Goal: Task Accomplishment & Management: Manage account settings

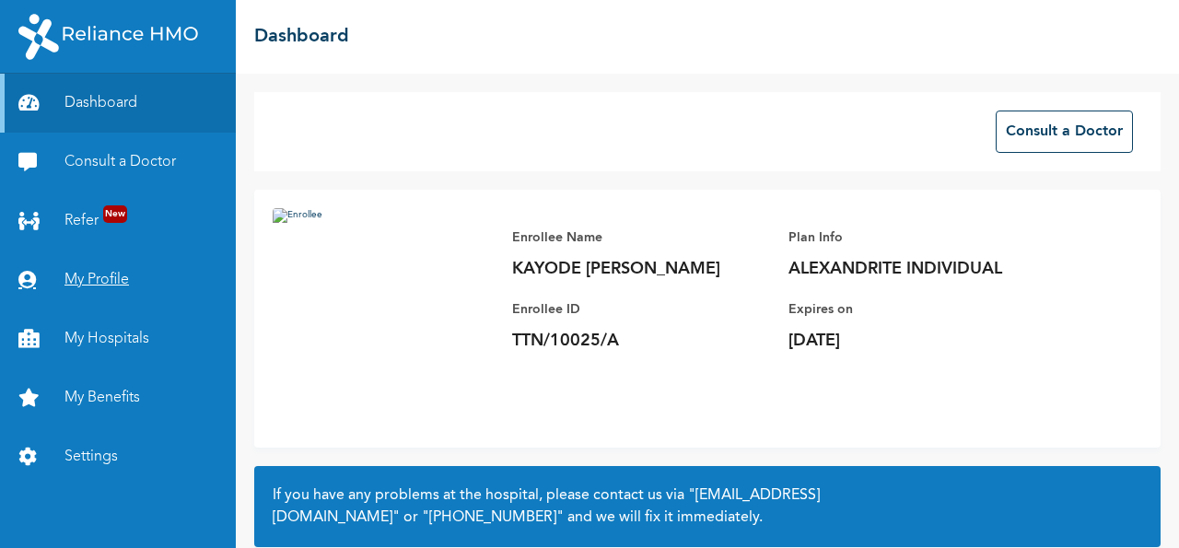
click at [103, 278] on link "My Profile" at bounding box center [118, 280] width 236 height 59
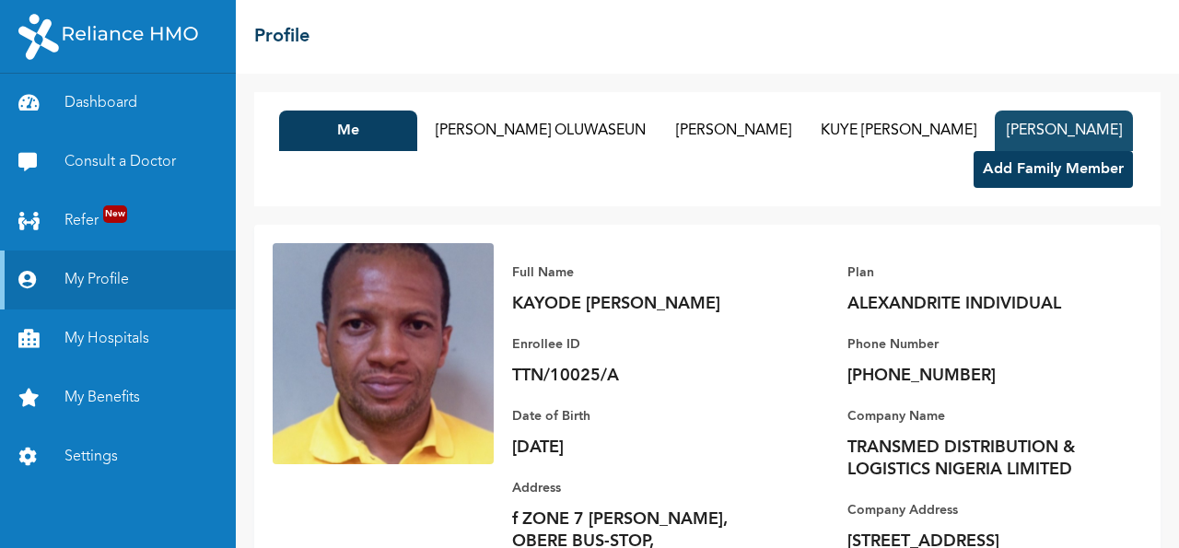
click at [995, 151] on button "[PERSON_NAME]" at bounding box center [1064, 131] width 138 height 41
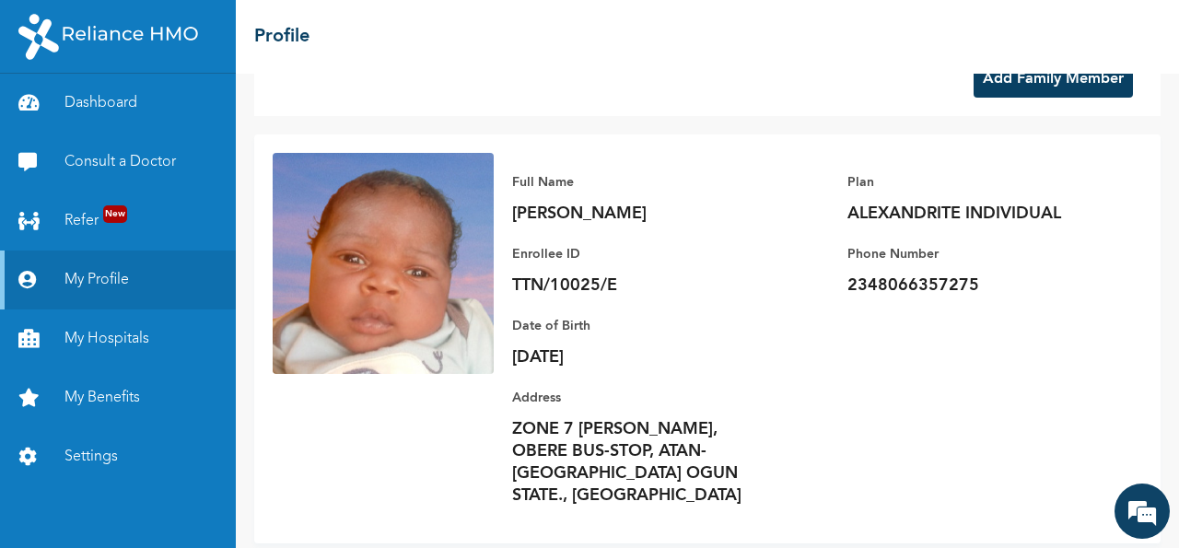
scroll to position [133, 0]
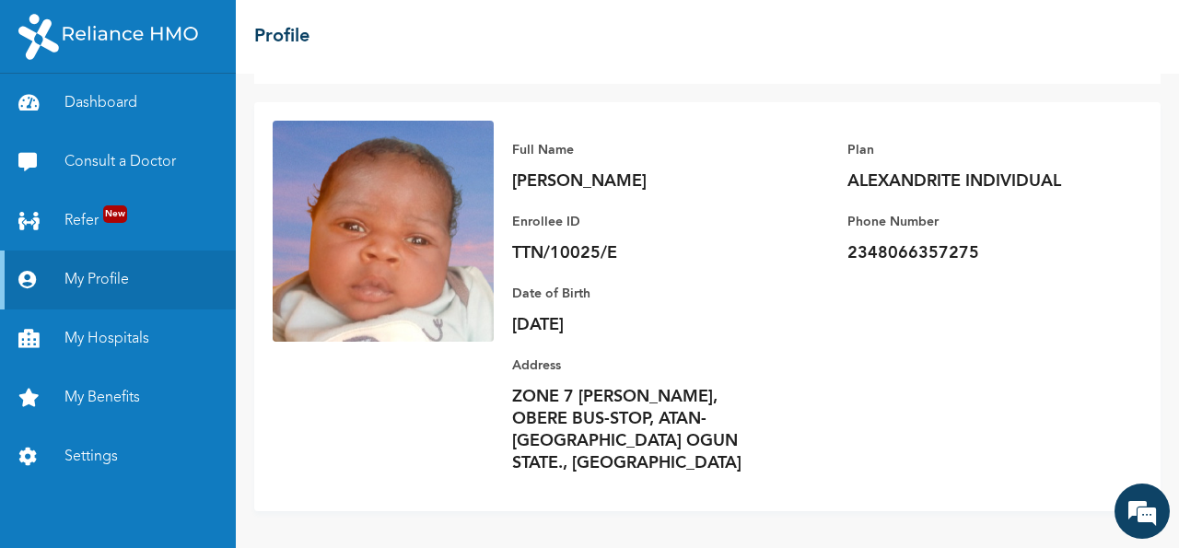
drag, startPoint x: 516, startPoint y: 204, endPoint x: 718, endPoint y: 242, distance: 206.3
click at [718, 193] on p "[PERSON_NAME]" at bounding box center [641, 181] width 258 height 22
copy p "[PERSON_NAME]"
drag, startPoint x: 513, startPoint y: 272, endPoint x: 626, endPoint y: 310, distance: 119.7
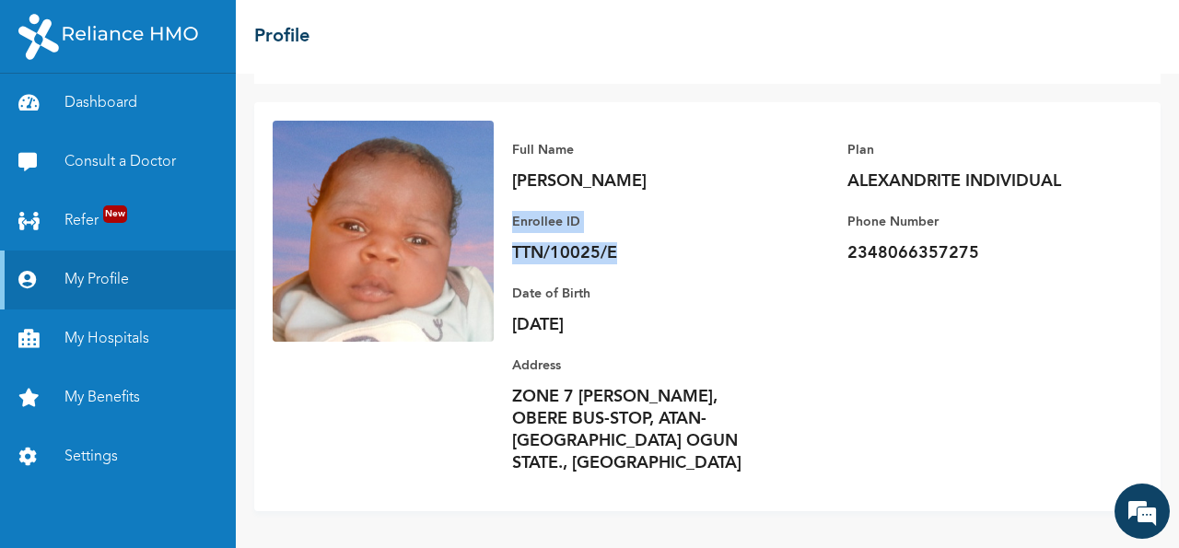
click at [624, 264] on div "Enrollee ID TTN/10025/E" at bounding box center [641, 237] width 258 height 53
copy div "Enrollee ID TTN/10025/E"
drag, startPoint x: 512, startPoint y: 342, endPoint x: 619, endPoint y: 377, distance: 112.4
click at [619, 336] on div "Date of Birth [DEMOGRAPHIC_DATA]" at bounding box center [641, 309] width 258 height 53
copy div "Date of Birth [DEMOGRAPHIC_DATA]"
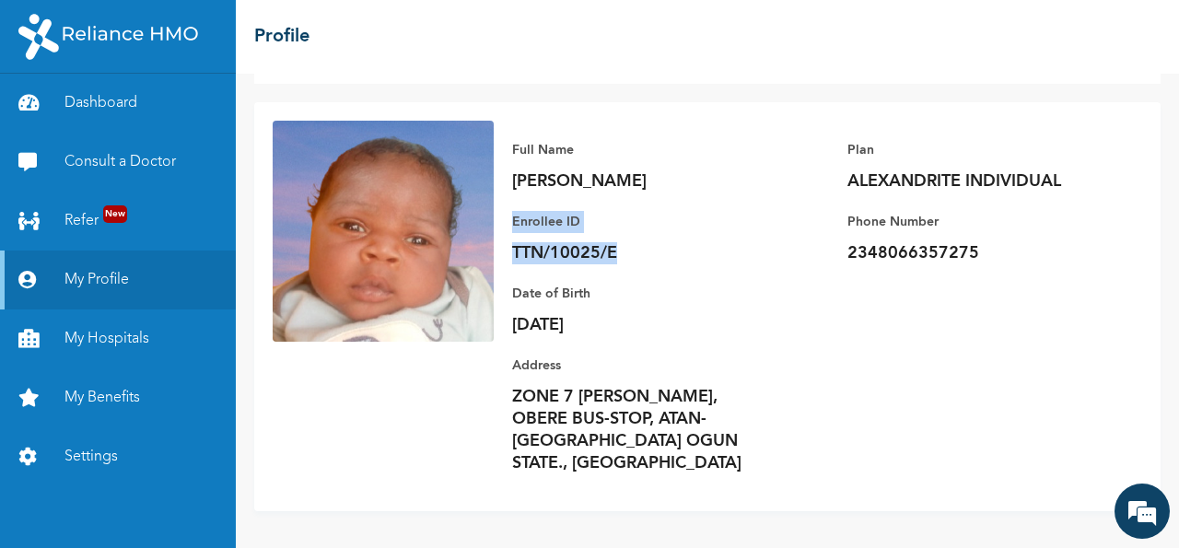
scroll to position [162, 0]
click at [646, 336] on p "[DATE]" at bounding box center [641, 325] width 258 height 22
click at [633, 461] on p "ZONE 7 [PERSON_NAME], OBERE BUS-STOP, ATAN-[GEOGRAPHIC_DATA] OGUN STATE., [GEOG…" at bounding box center [641, 430] width 258 height 88
click at [113, 105] on link "Dashboard" at bounding box center [118, 103] width 236 height 59
